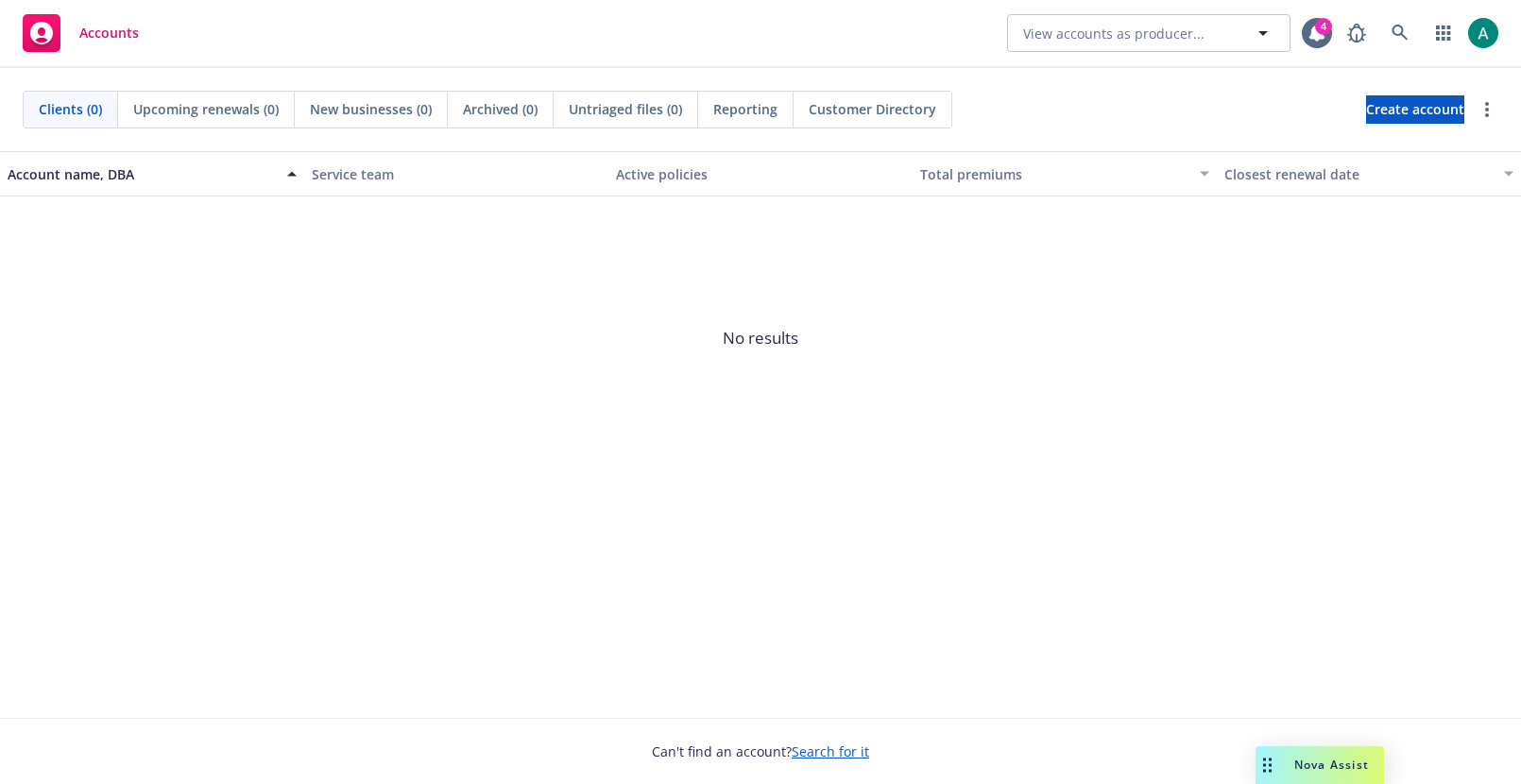
click at [1304, 755] on div "Nova Assist" at bounding box center [1320, 765] width 129 height 38
